Goal: Task Accomplishment & Management: Use online tool/utility

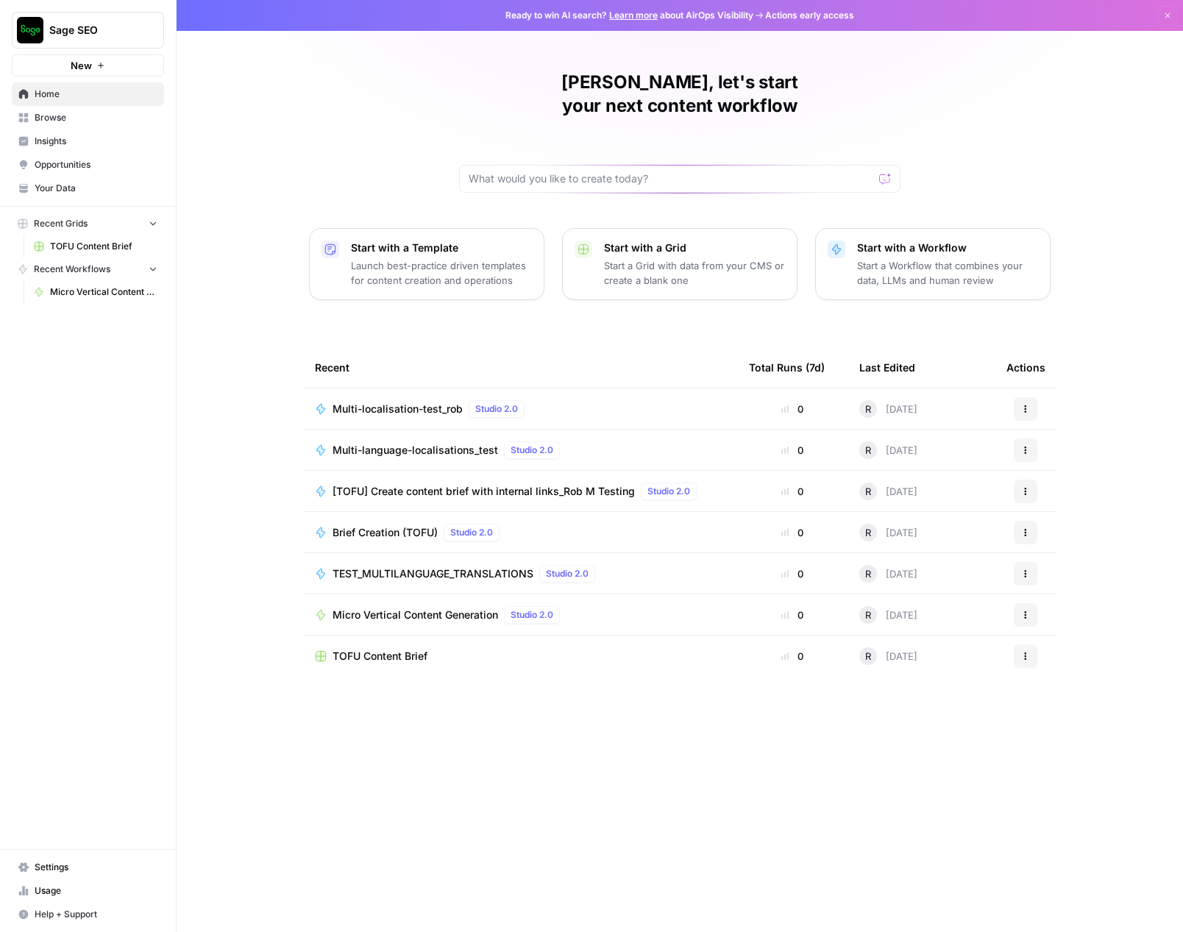
click at [379, 258] on p "Launch best-practice driven templates for content creation and operations" at bounding box center [441, 272] width 181 height 29
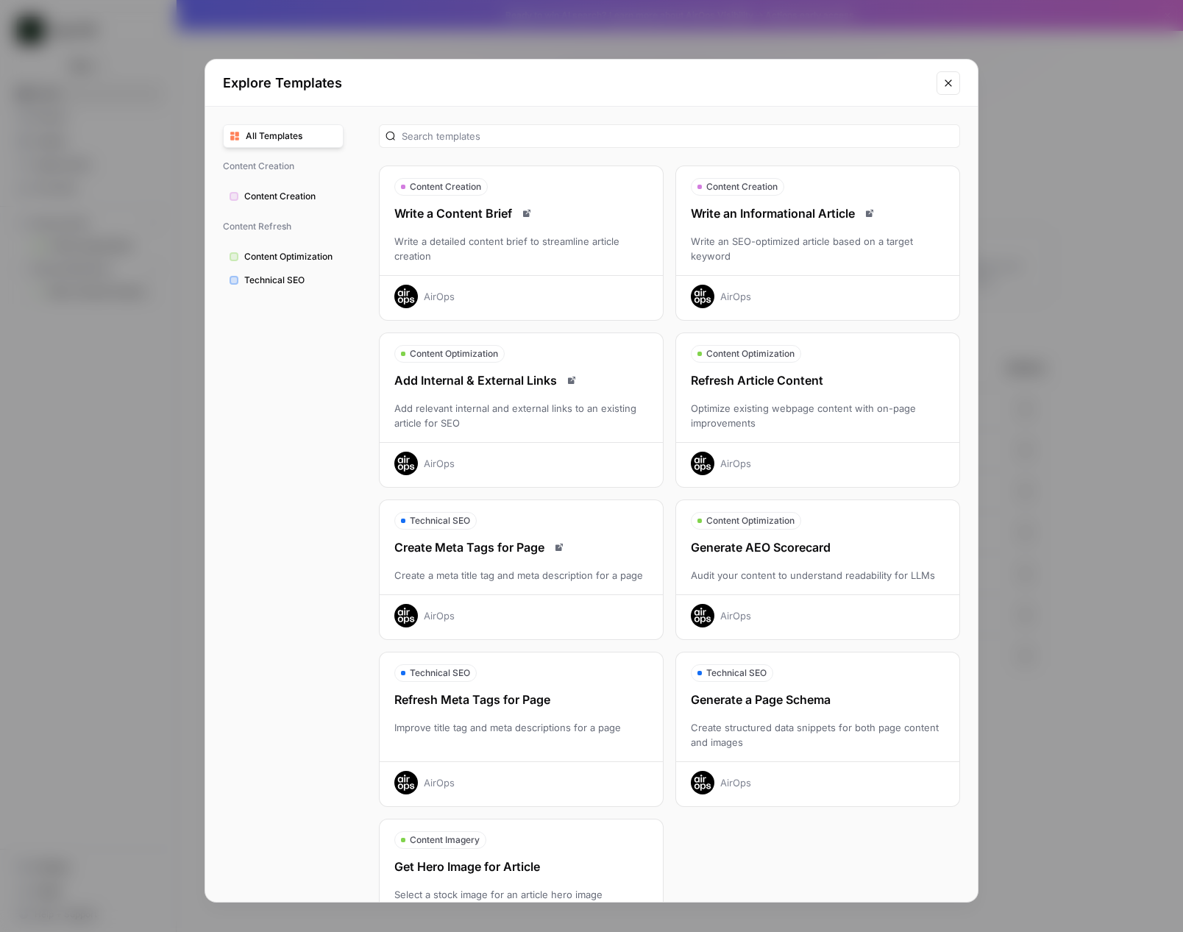
click at [298, 281] on span "Technical SEO" at bounding box center [290, 280] width 93 height 13
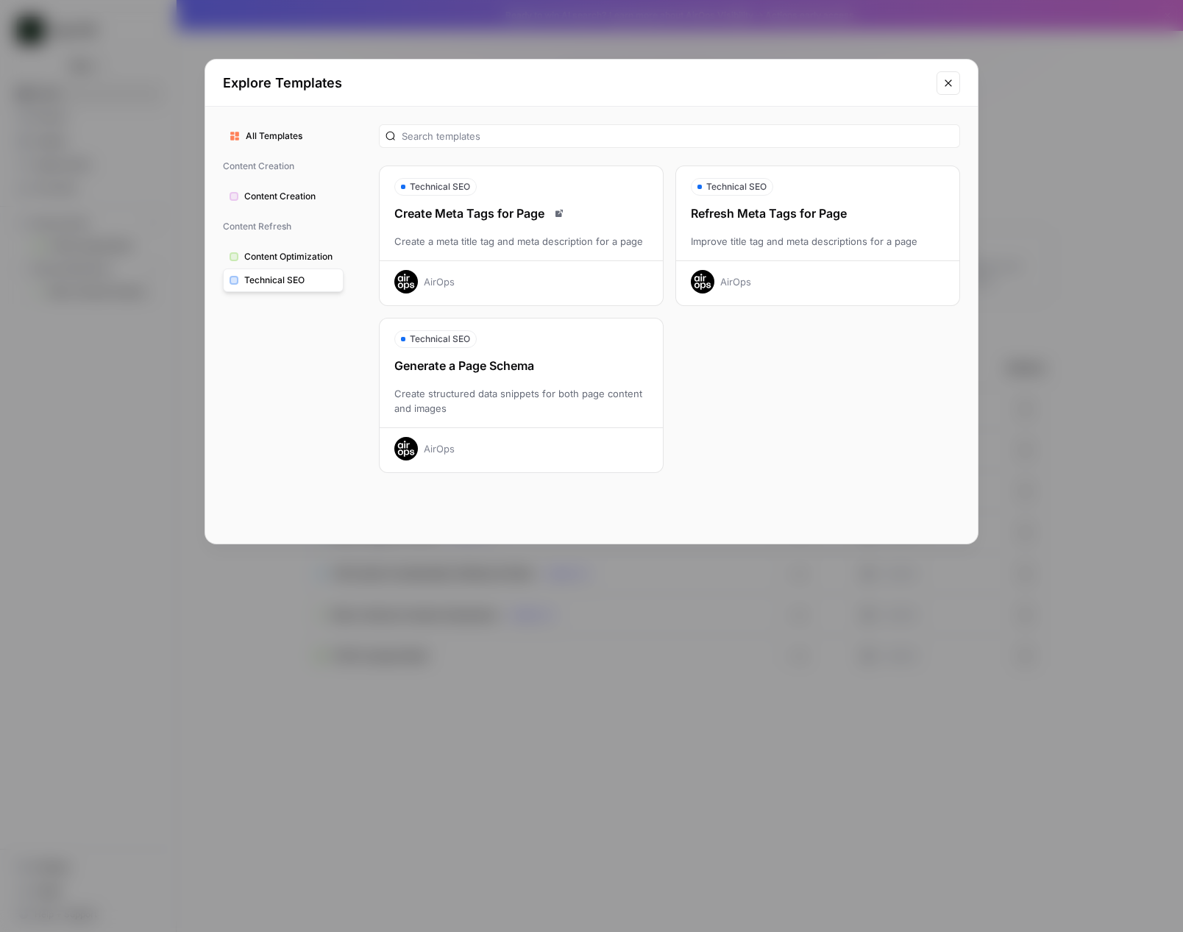
click at [484, 393] on div "Create structured data snippets for both page content and images" at bounding box center [521, 400] width 283 height 29
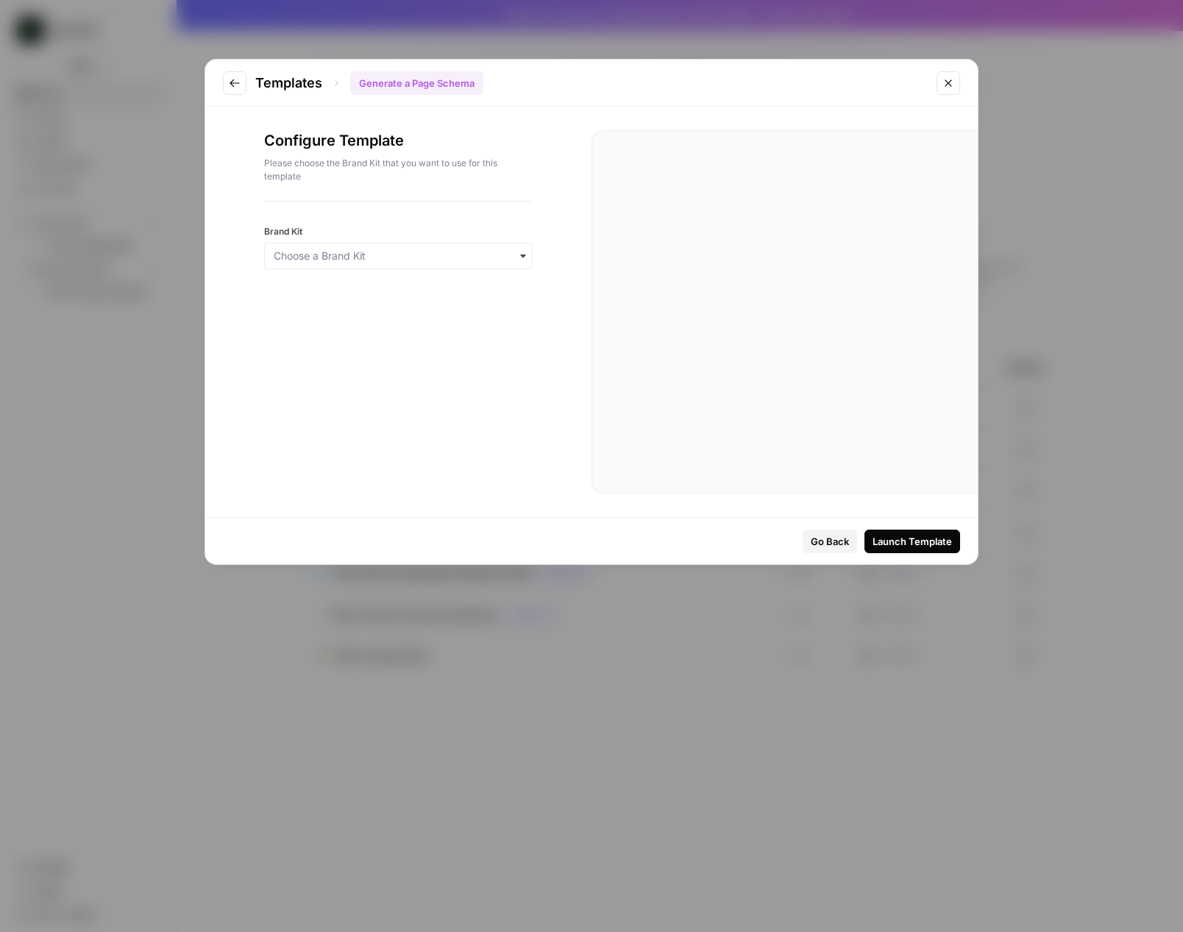
click at [428, 269] on div at bounding box center [398, 275] width 268 height 12
drag, startPoint x: 332, startPoint y: 177, endPoint x: 304, endPoint y: 165, distance: 30.3
click at [330, 177] on p "Please choose the Brand Kit that you want to use for this template" at bounding box center [398, 170] width 268 height 26
click at [233, 83] on icon "Go to previous step" at bounding box center [235, 83] width 12 height 12
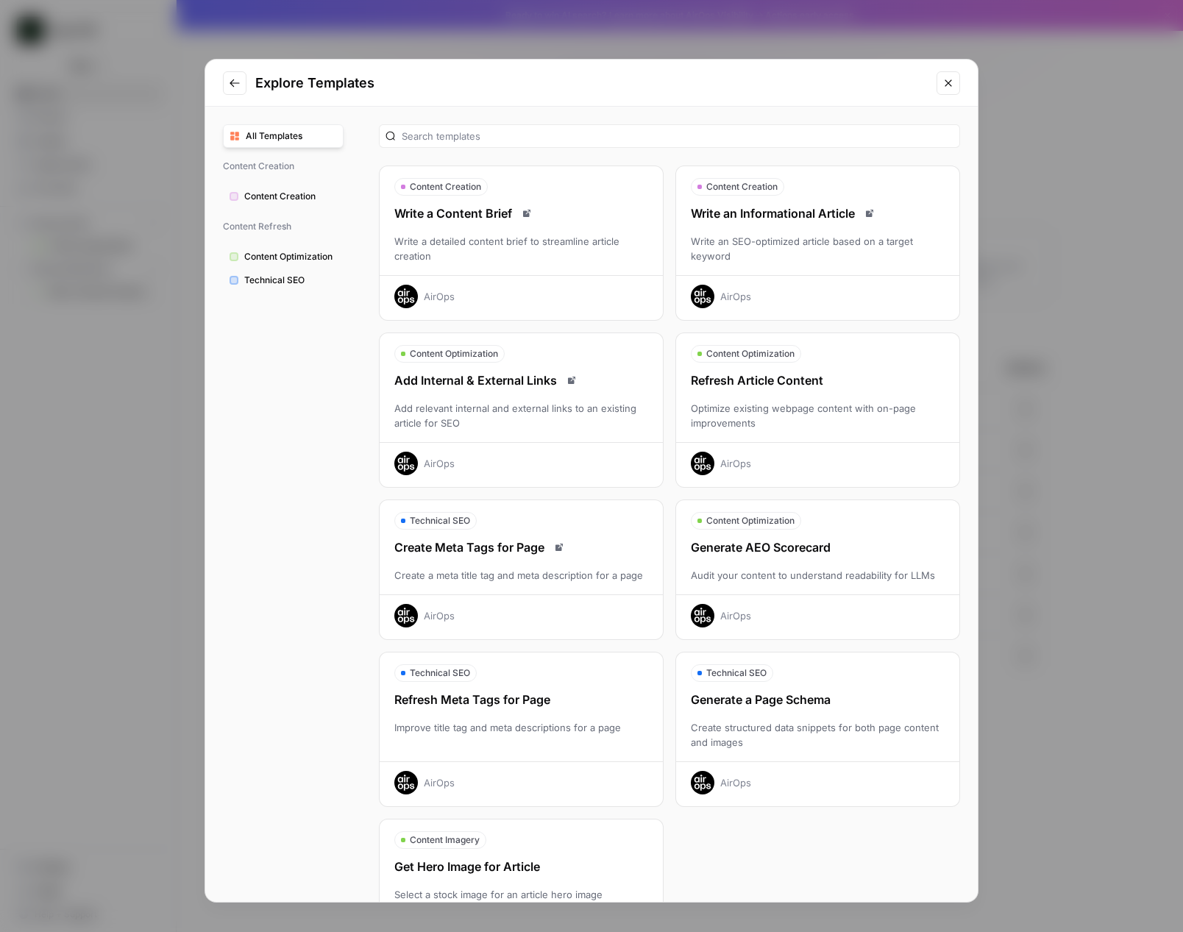
click at [237, 86] on icon "Go to previous step" at bounding box center [235, 83] width 12 height 12
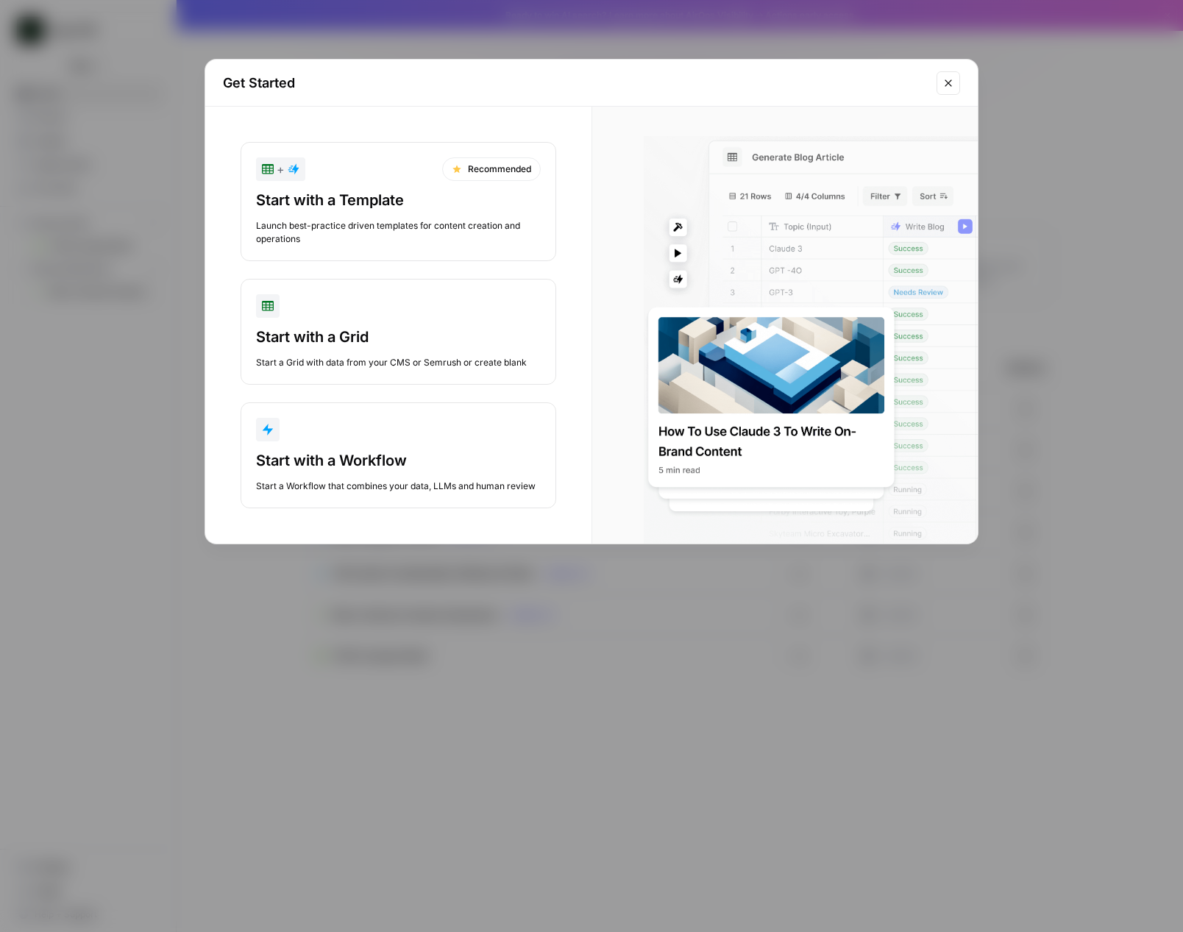
drag, startPoint x: 54, startPoint y: 440, endPoint x: 81, endPoint y: 416, distance: 35.4
click at [54, 440] on div "Get Started + Recommended Start with a Template Launch best-practice driven tem…" at bounding box center [591, 466] width 1183 height 932
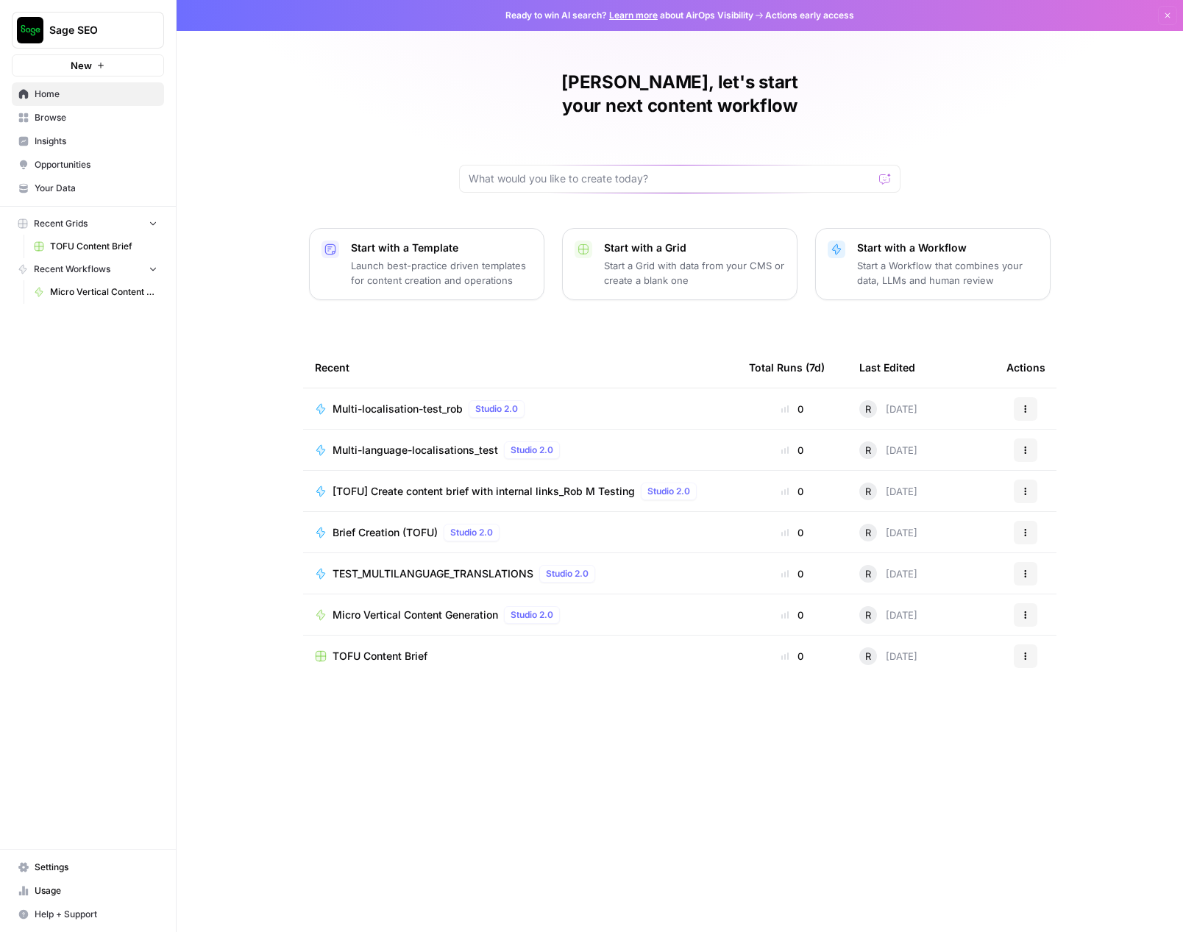
click at [64, 188] on span "Your Data" at bounding box center [96, 188] width 123 height 13
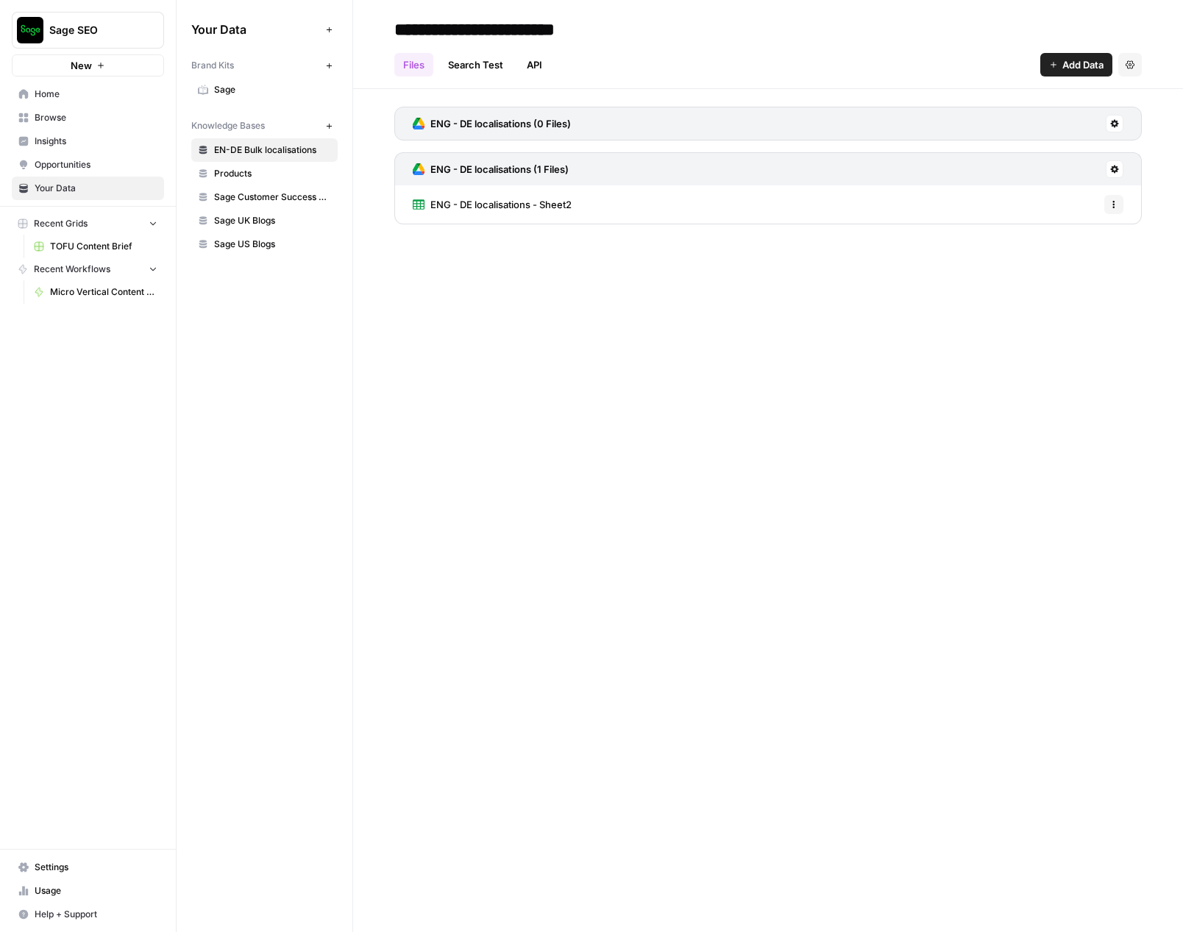
click at [217, 87] on span "Sage" at bounding box center [272, 89] width 117 height 13
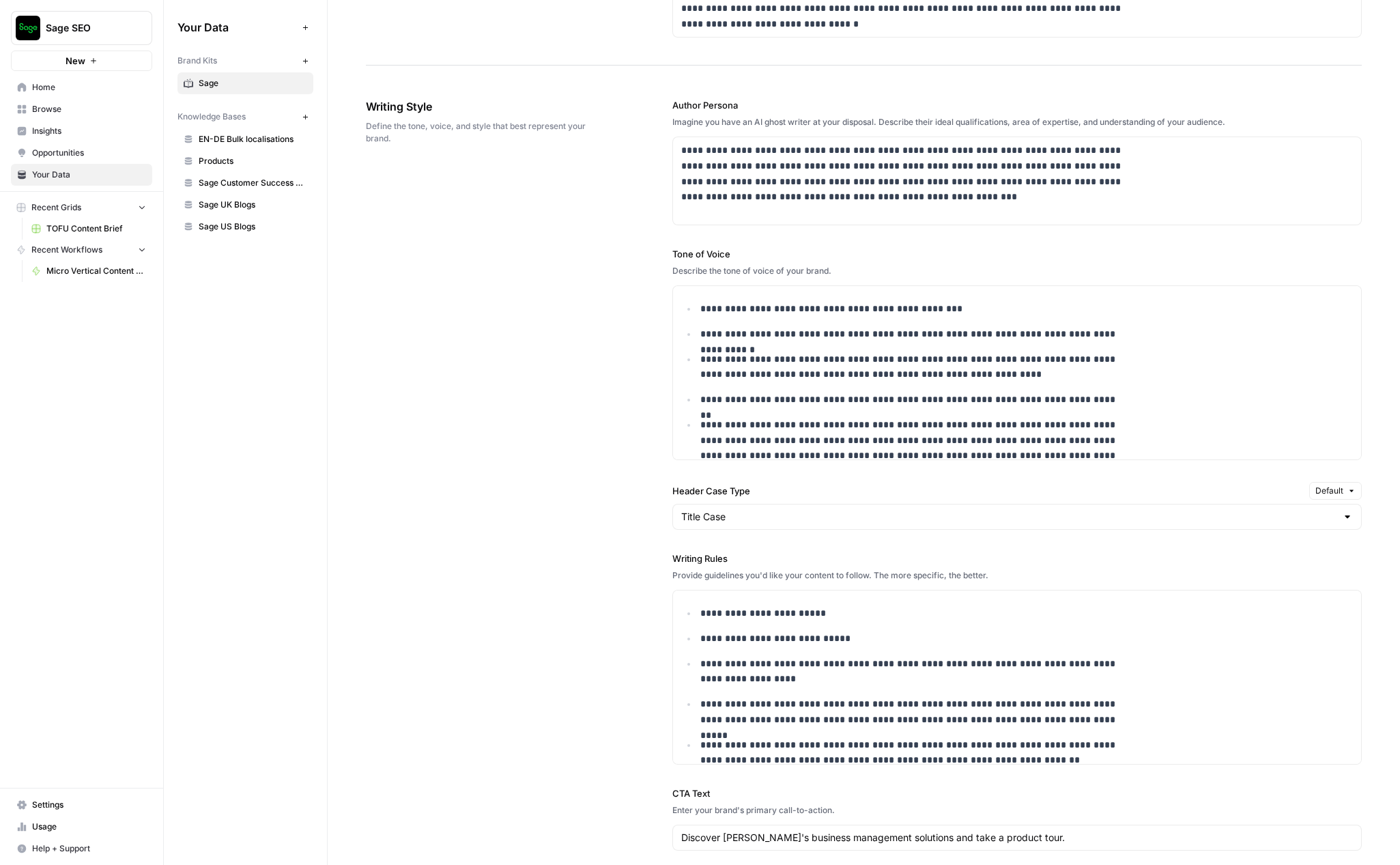
scroll to position [693, 0]
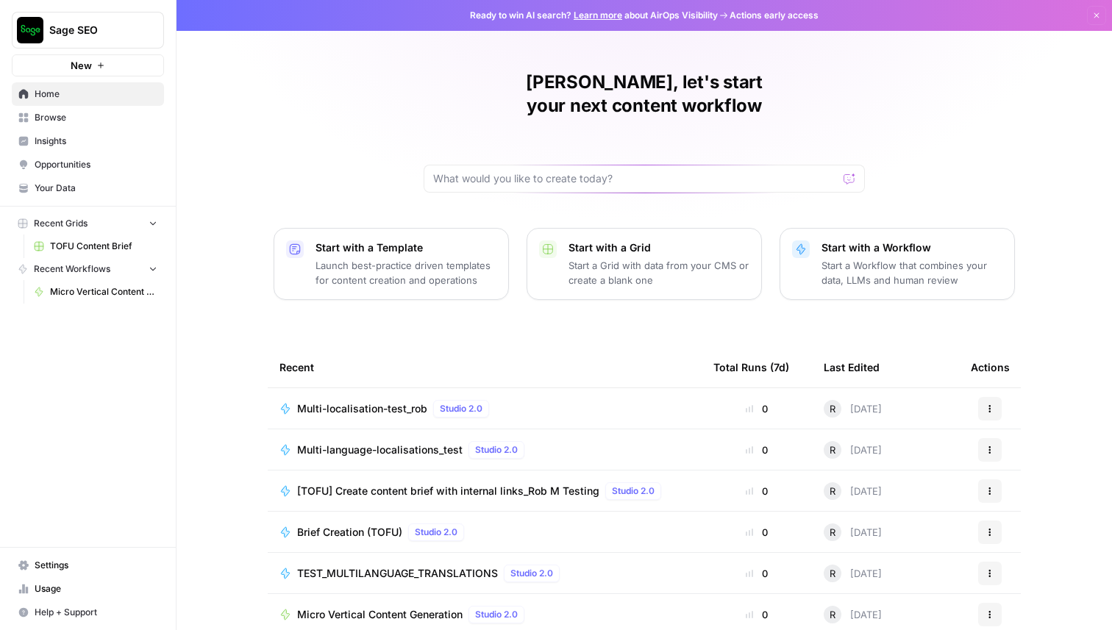
click at [48, 590] on span "Usage" at bounding box center [96, 589] width 123 height 13
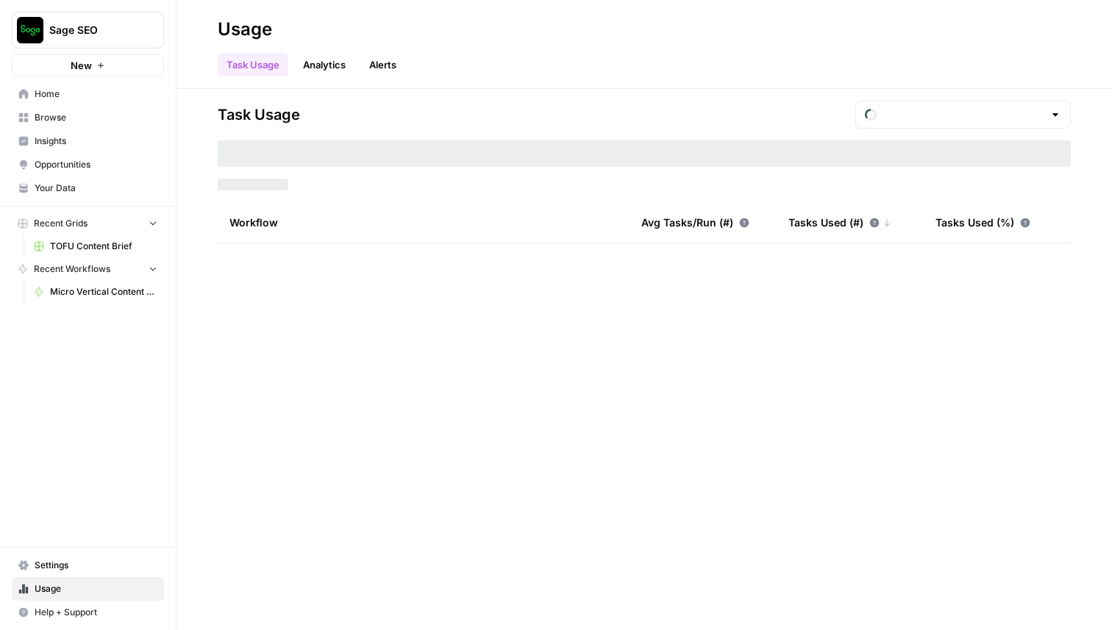
type input "September Tasks"
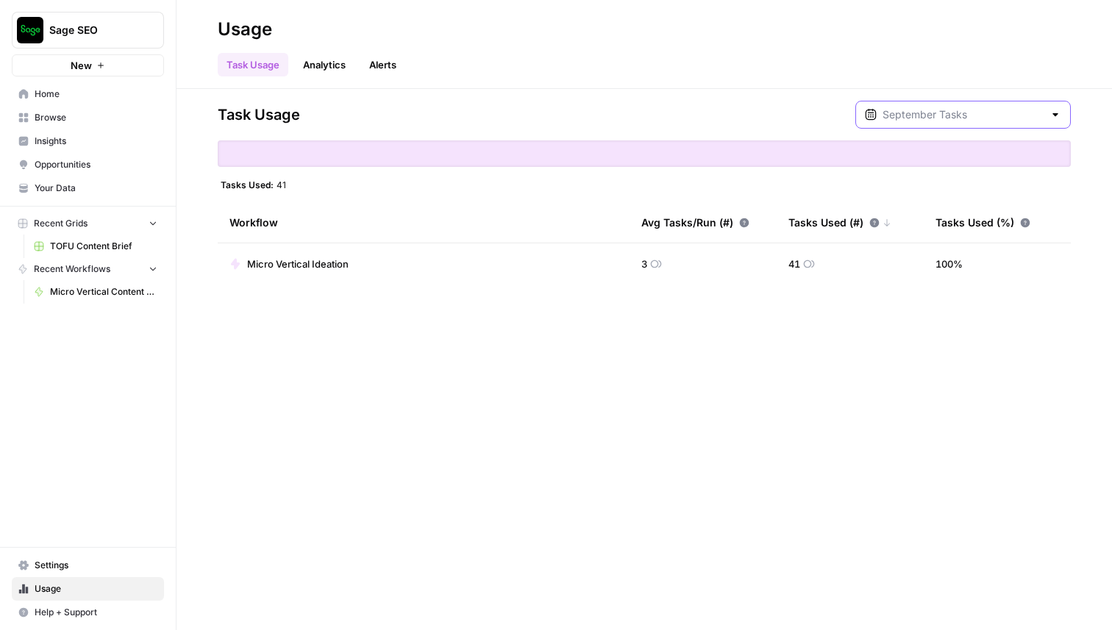
click at [992, 115] on input "text" at bounding box center [963, 114] width 161 height 15
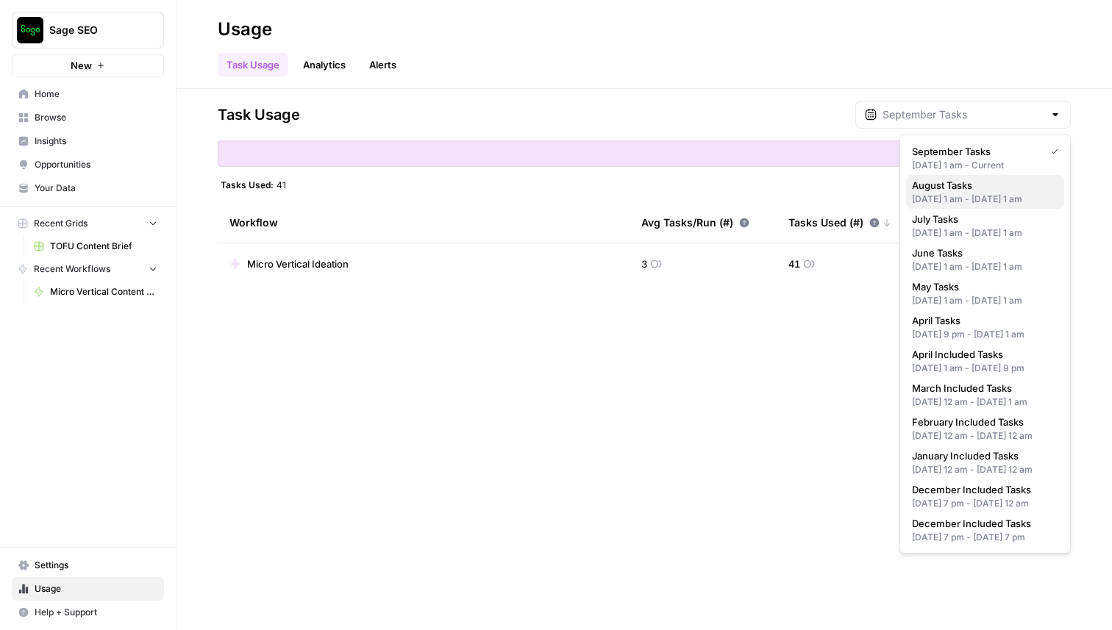
click at [997, 197] on div "Aug 1, 2025 1 am - Sep 1, 2025 1 am" at bounding box center [985, 199] width 146 height 13
type input "August Tasks"
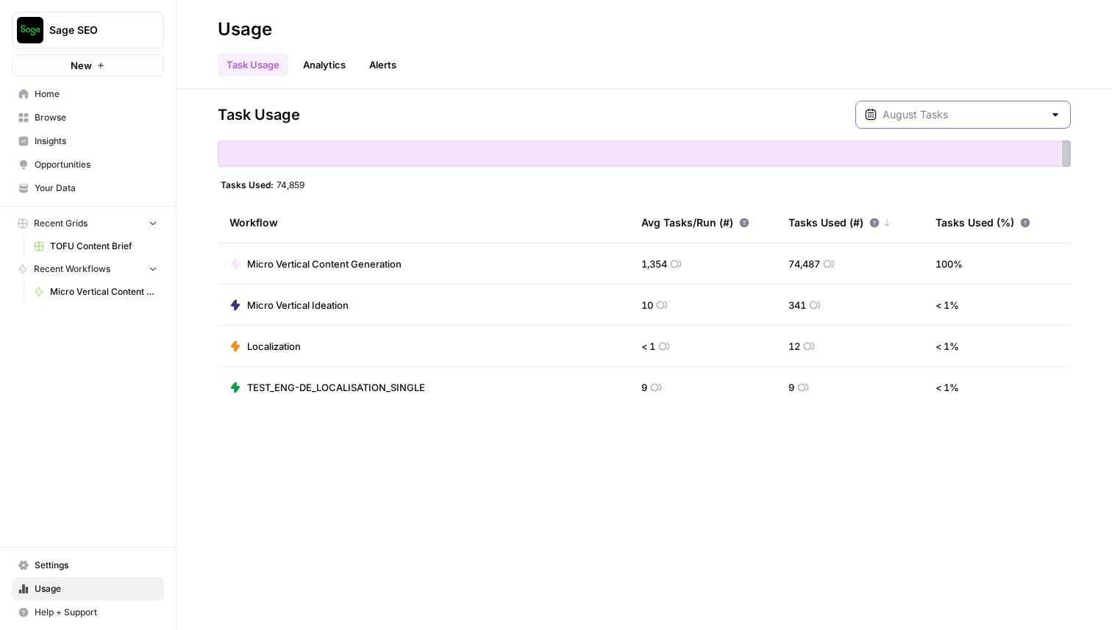
click at [1000, 113] on input "text" at bounding box center [963, 114] width 161 height 15
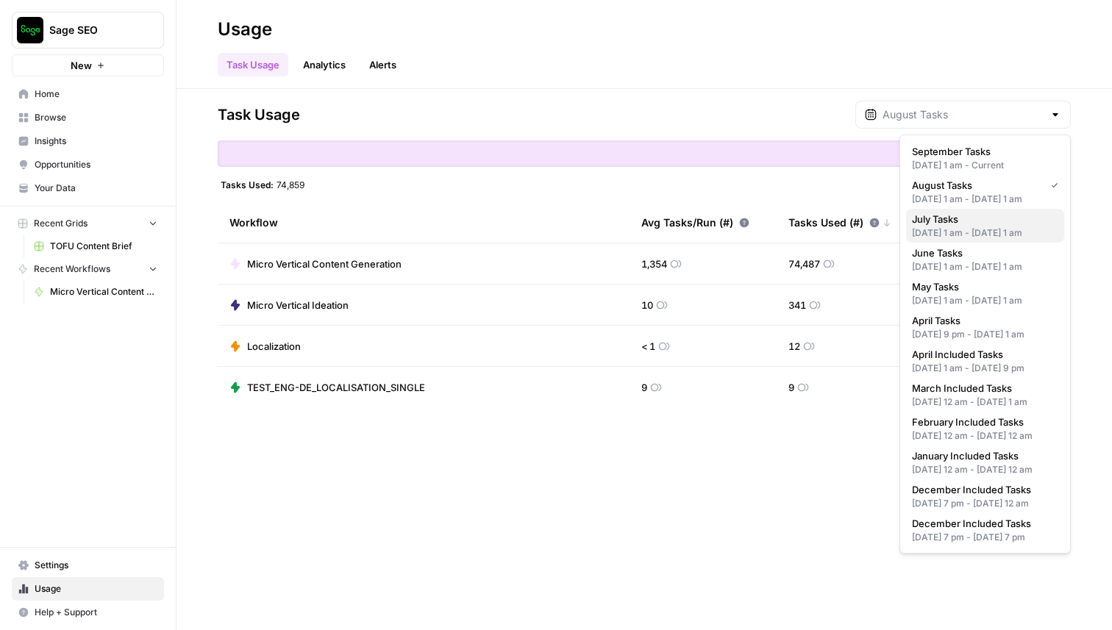
click at [975, 240] on div "Jul 1, 2025 1 am - Aug 1, 2025 1 am" at bounding box center [985, 233] width 146 height 13
type input "July Tasks"
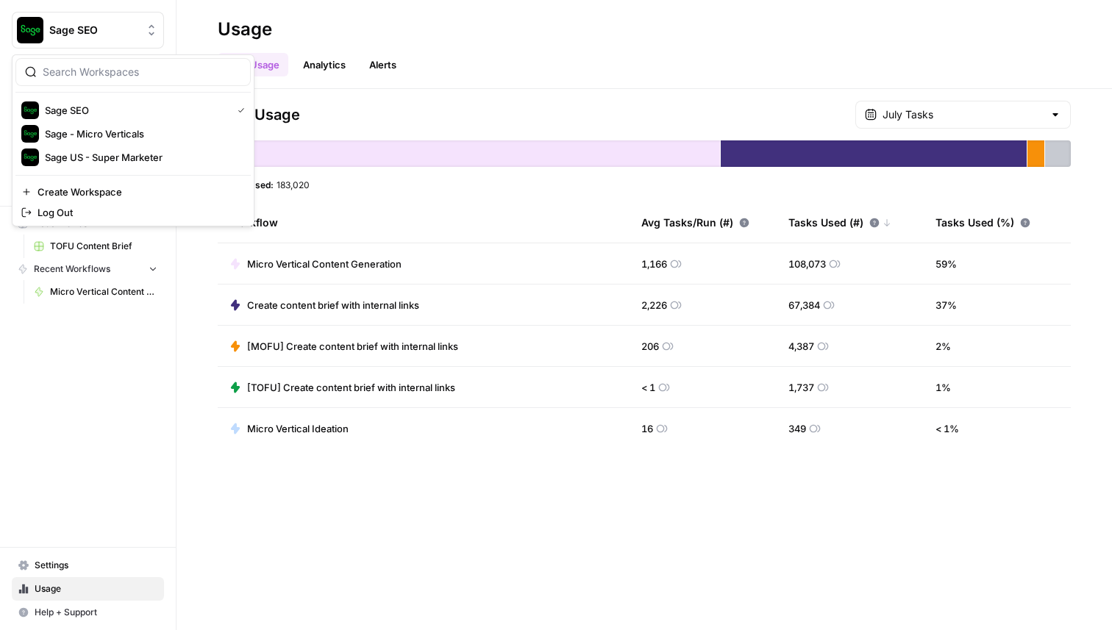
click at [149, 30] on icon "Workspace: Sage SEO" at bounding box center [151, 30] width 15 height 15
click at [123, 149] on div "Sage US - Super Marketer" at bounding box center [133, 158] width 224 height 18
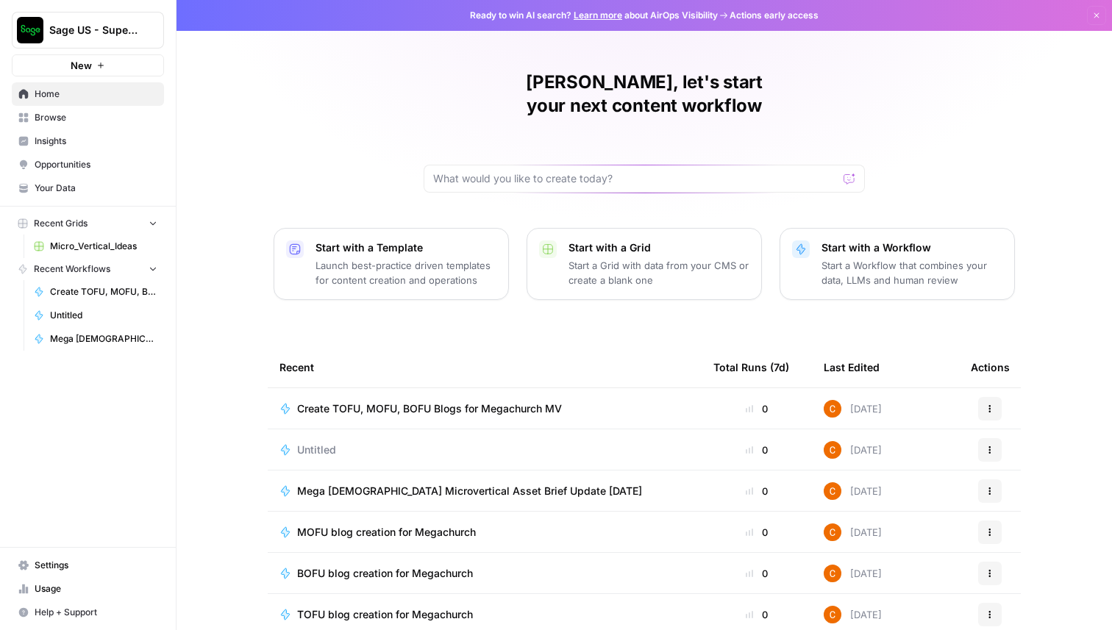
click at [68, 585] on span "Usage" at bounding box center [96, 589] width 123 height 13
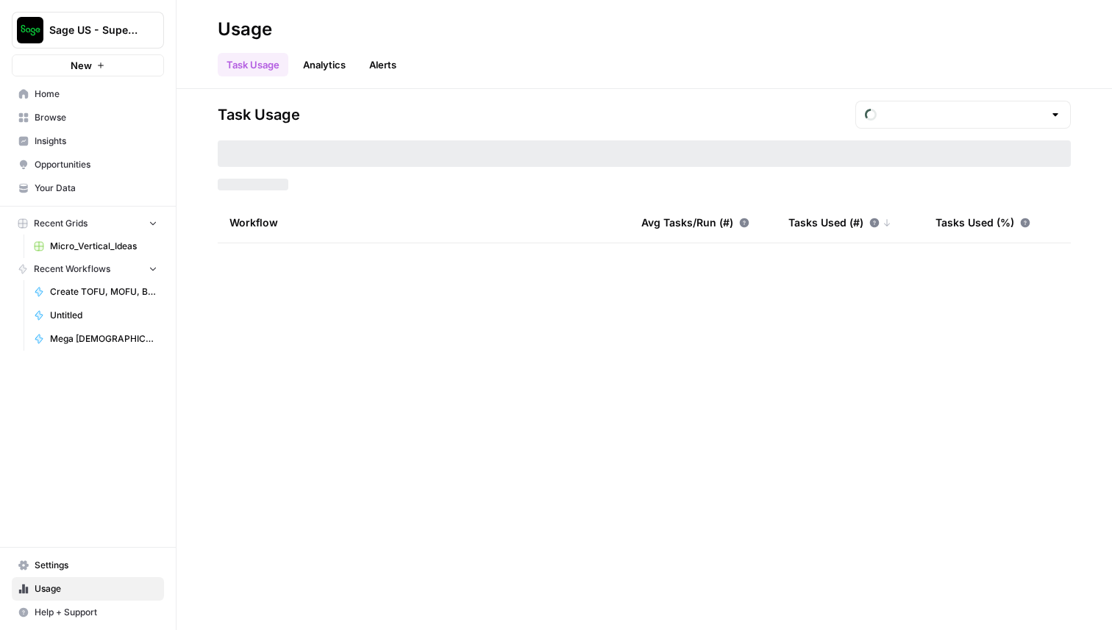
type input "September Tasks"
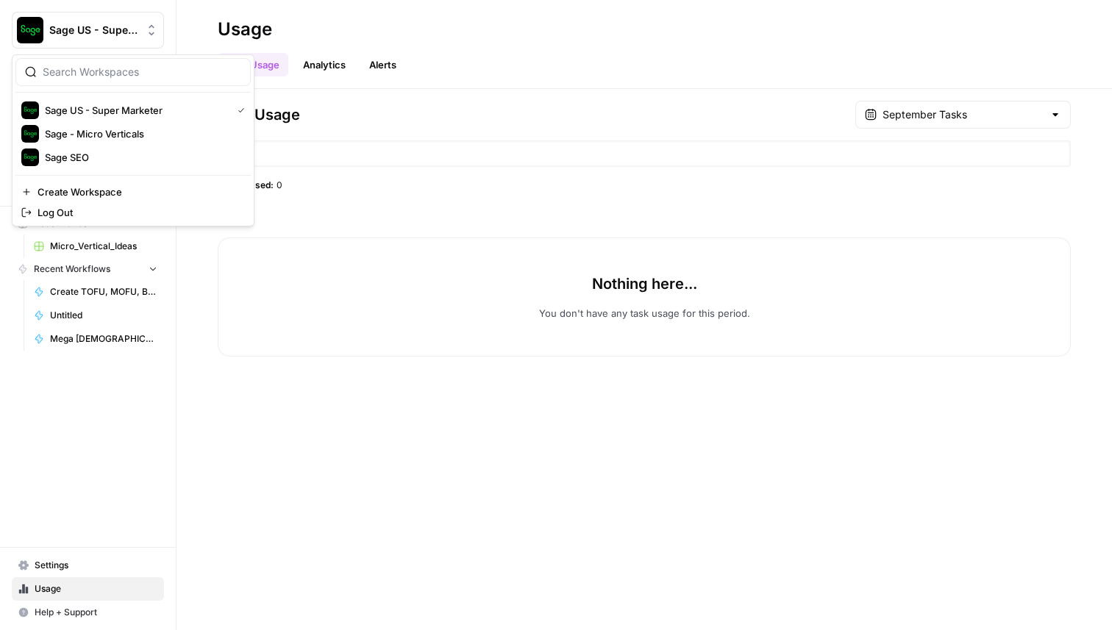
click at [134, 38] on button "Sage US - Super Marketer" at bounding box center [88, 30] width 152 height 37
drag, startPoint x: 549, startPoint y: 541, endPoint x: 566, endPoint y: 519, distance: 27.8
click at [551, 538] on div "Task Usage September Tasks Tasks Used: 0 Nothing here... You don't have any tas…" at bounding box center [645, 359] width 936 height 541
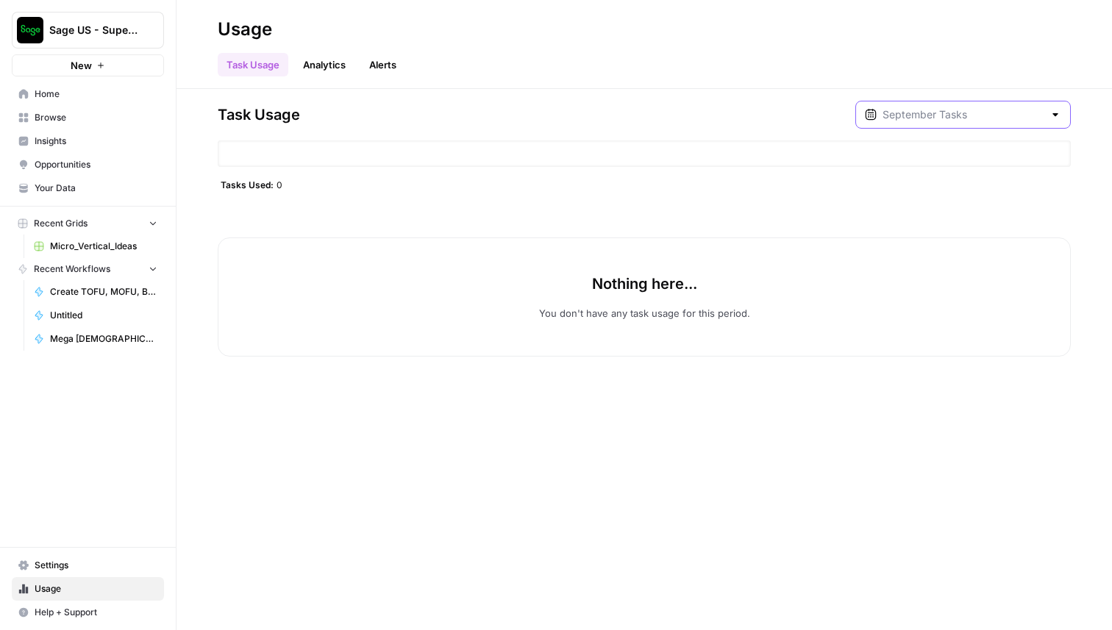
click at [975, 119] on input "text" at bounding box center [963, 114] width 161 height 15
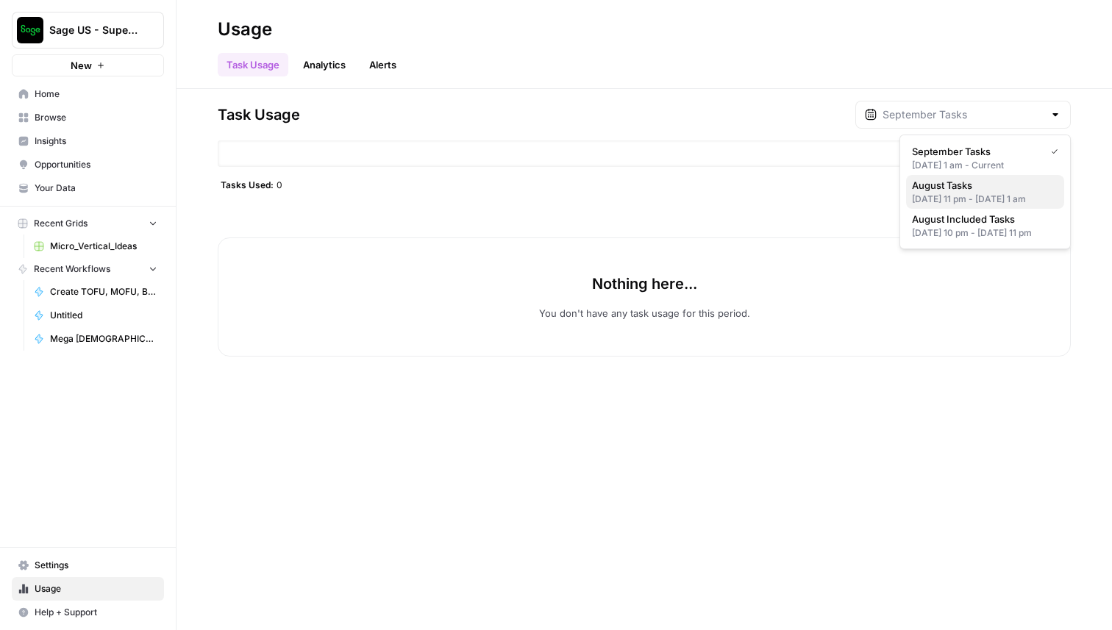
click at [969, 198] on div "Aug 15, 2025 11 pm - Sep 1, 2025 1 am" at bounding box center [985, 199] width 146 height 13
type input "August Tasks"
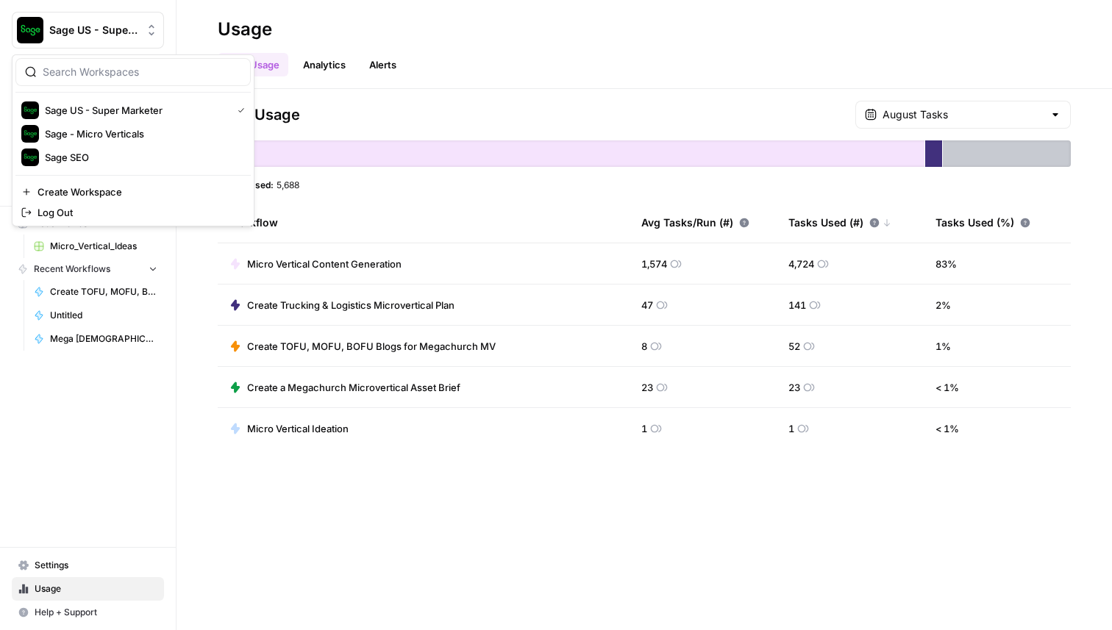
drag, startPoint x: 104, startPoint y: 20, endPoint x: 110, endPoint y: 29, distance: 11.2
click at [104, 20] on button "Sage US - Super Marketer" at bounding box center [88, 30] width 152 height 37
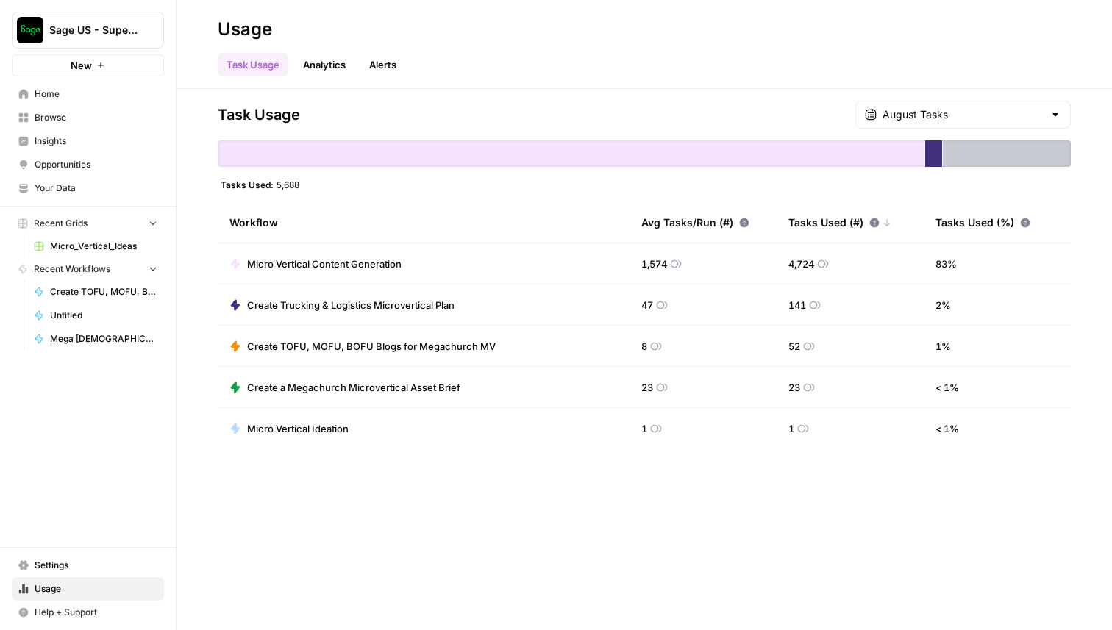
click at [462, 417] on td "Micro Vertical Ideation" at bounding box center [424, 428] width 412 height 41
click at [1035, 117] on input "text" at bounding box center [963, 114] width 161 height 15
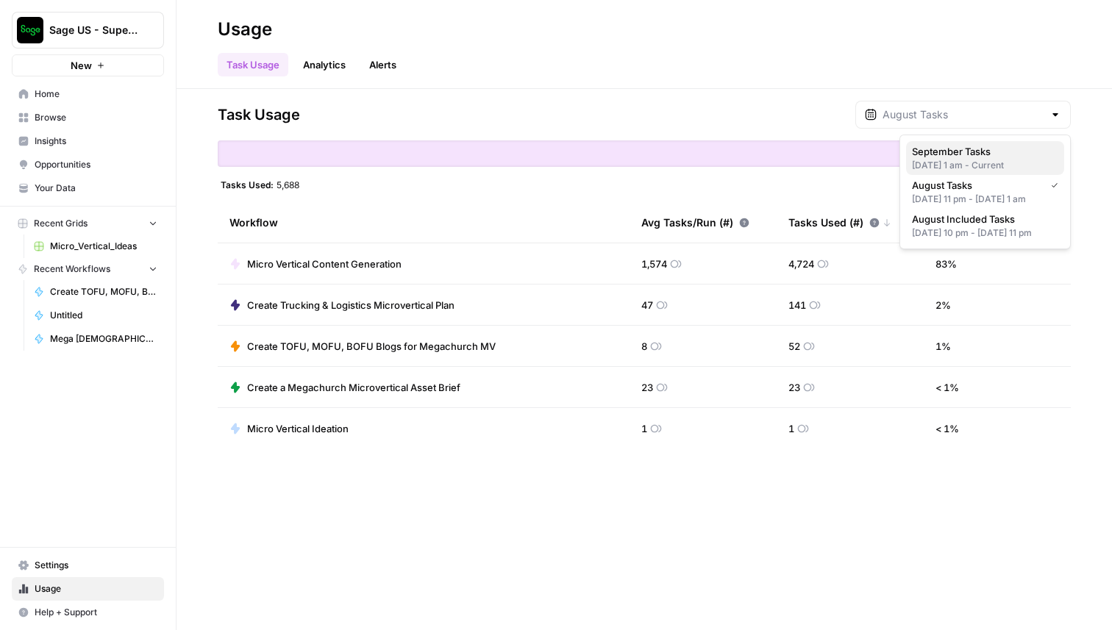
click at [961, 159] on div "Sep 1, 2025 1 am - Current" at bounding box center [985, 165] width 146 height 13
type input "September Tasks"
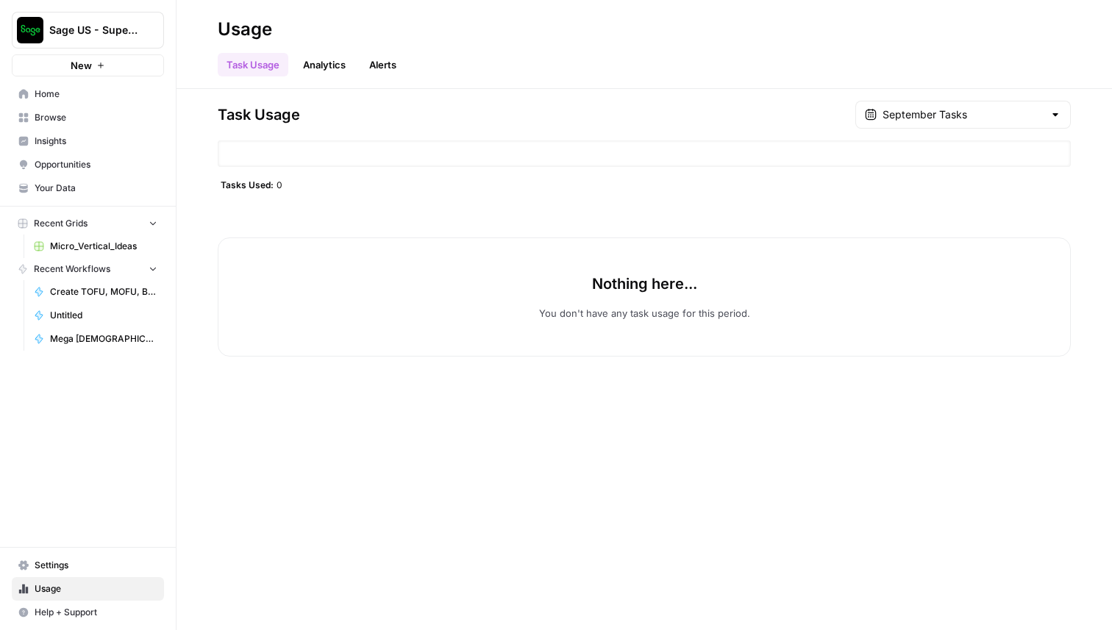
click at [124, 29] on span "Sage US - Super Marketer" at bounding box center [93, 30] width 89 height 15
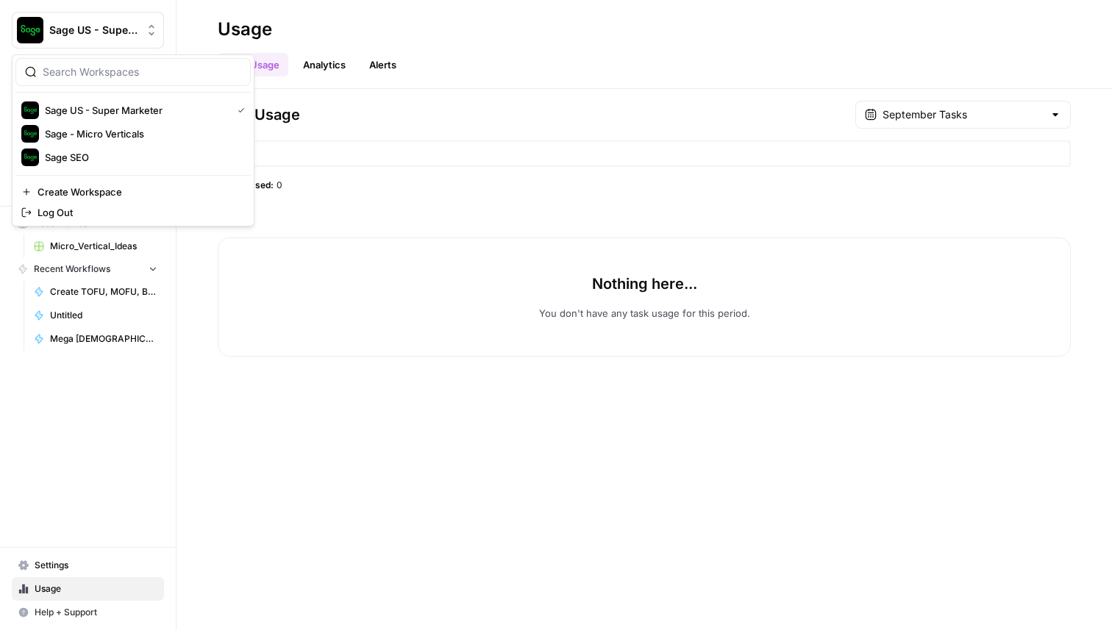
click at [458, 112] on div "Task Usage September Tasks" at bounding box center [644, 115] width 853 height 28
click at [122, 32] on span "Sage US - Super Marketer" at bounding box center [93, 30] width 89 height 15
click at [100, 154] on span "Sage SEO" at bounding box center [142, 157] width 194 height 15
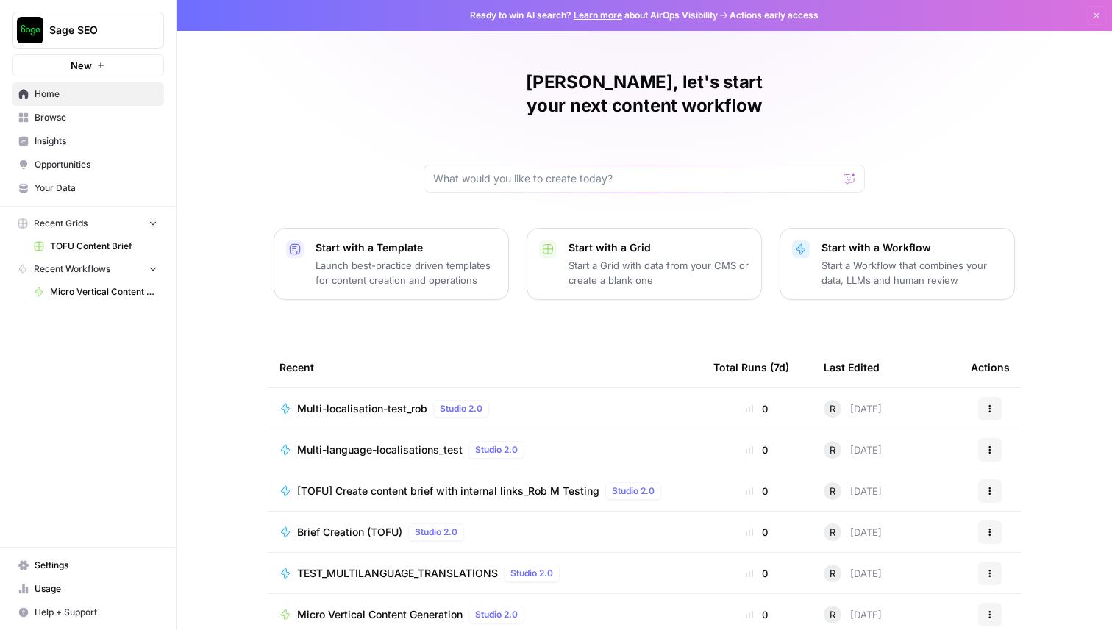
click at [120, 251] on span "TOFU Content Brief" at bounding box center [103, 246] width 107 height 13
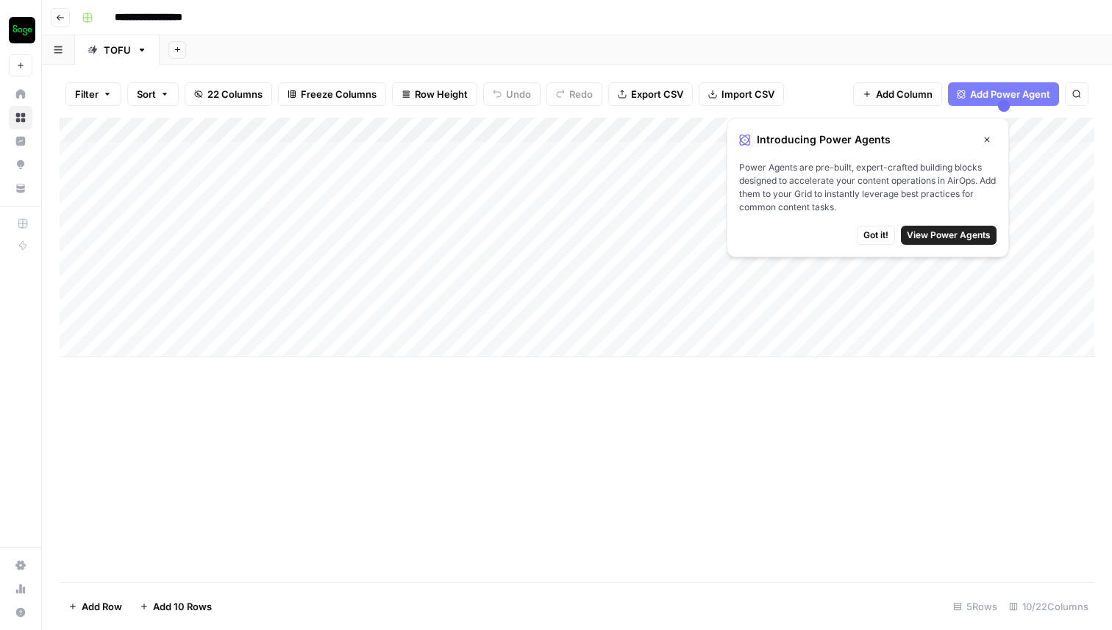
click at [875, 238] on span "Got it!" at bounding box center [875, 235] width 25 height 13
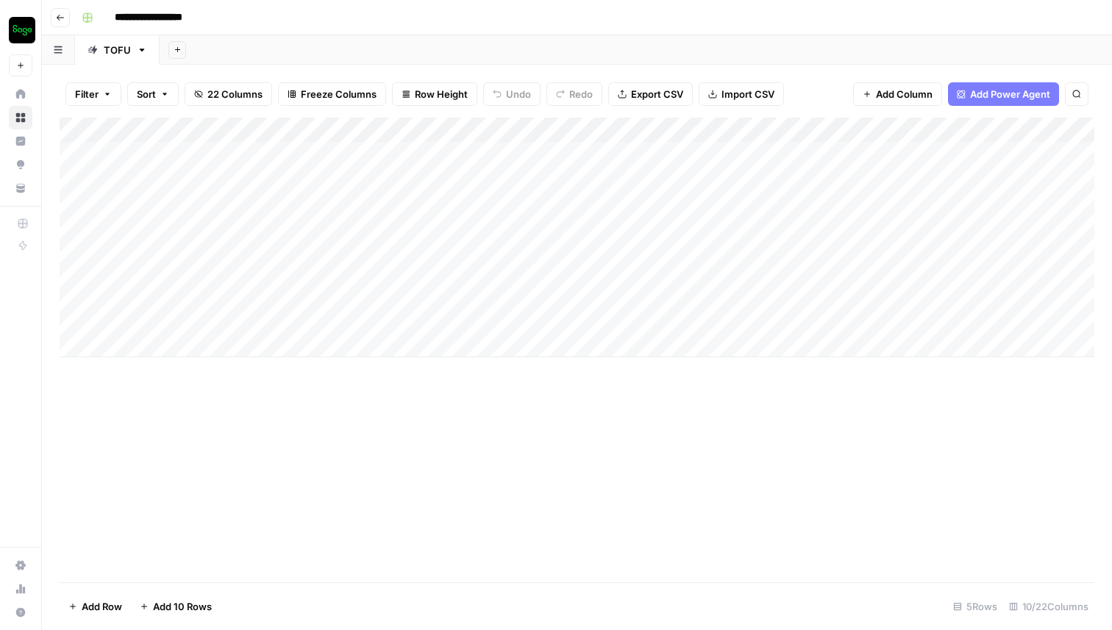
click at [66, 21] on button "Go back" at bounding box center [60, 17] width 19 height 19
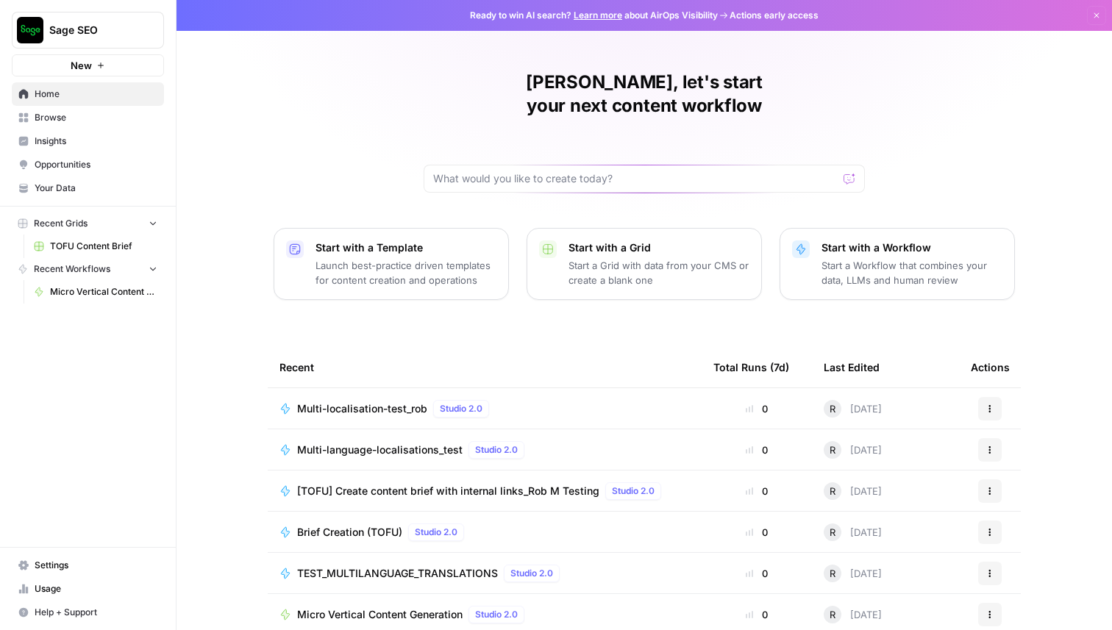
click at [153, 221] on icon "button" at bounding box center [153, 223] width 10 height 10
click at [76, 26] on span "Sage SEO" at bounding box center [93, 30] width 89 height 15
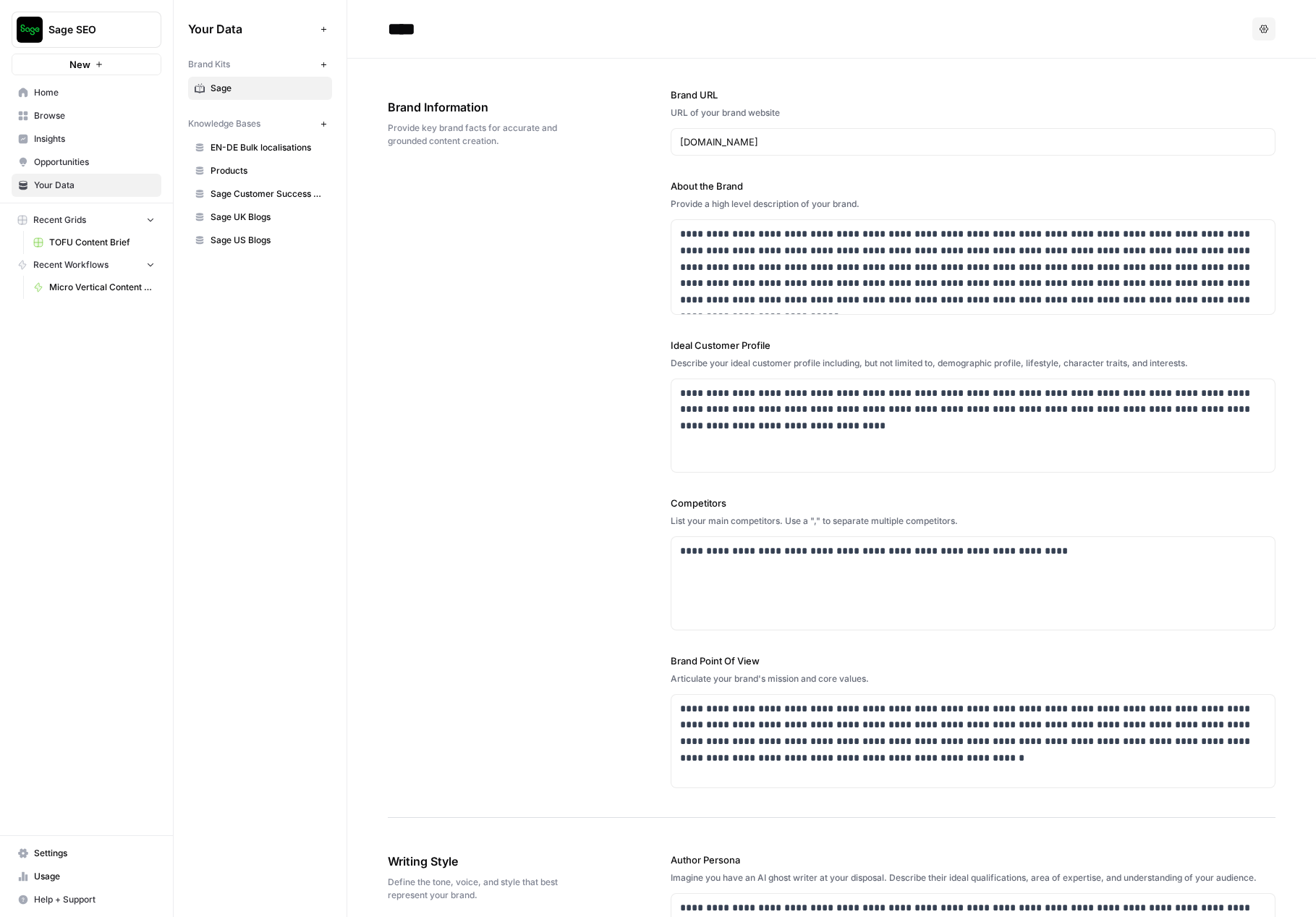
scroll to position [736, 0]
